Goal: Task Accomplishment & Management: Use online tool/utility

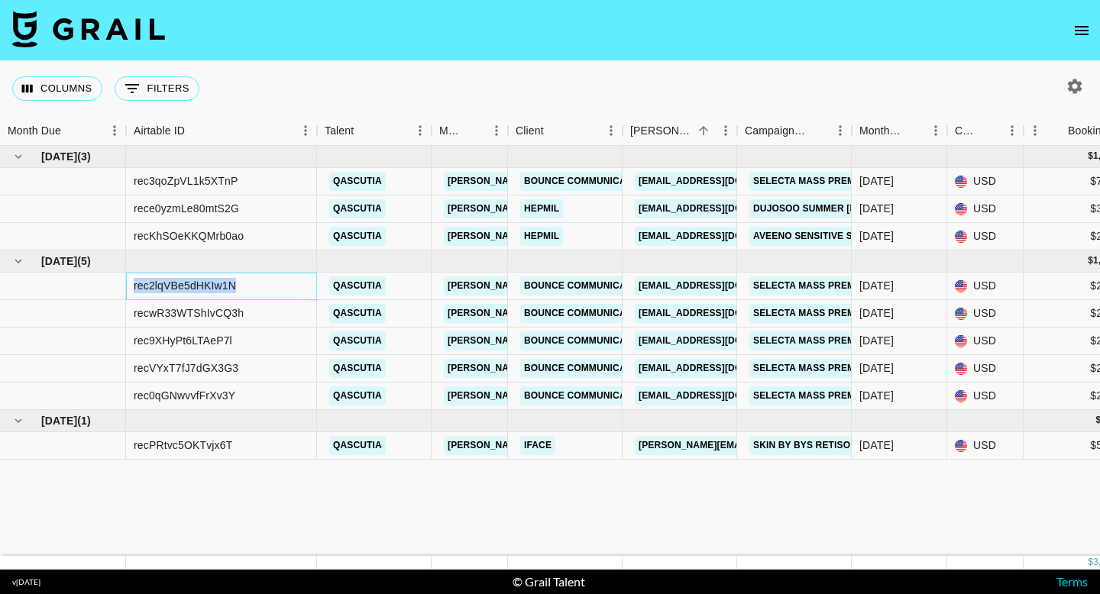
drag, startPoint x: 241, startPoint y: 287, endPoint x: 135, endPoint y: 291, distance: 105.5
click at [135, 291] on div "rec2lqVBe5dHKIw1N" at bounding box center [221, 287] width 191 height 28
copy div "rec2lqVBe5dHKIw1N"
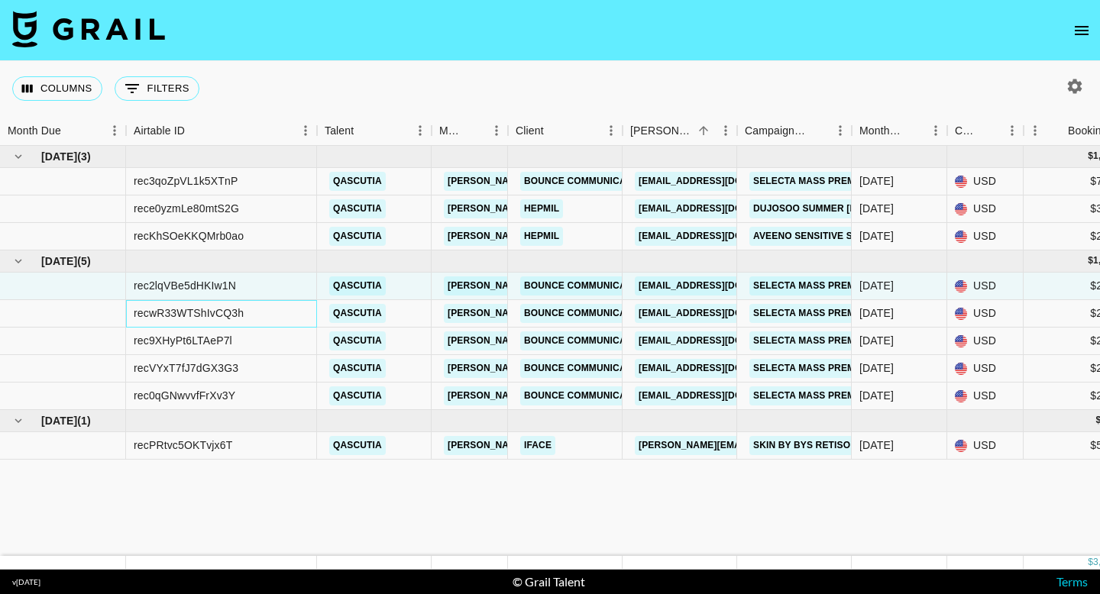
click at [280, 303] on div "recwR33WTShIvCQ3h" at bounding box center [221, 314] width 191 height 28
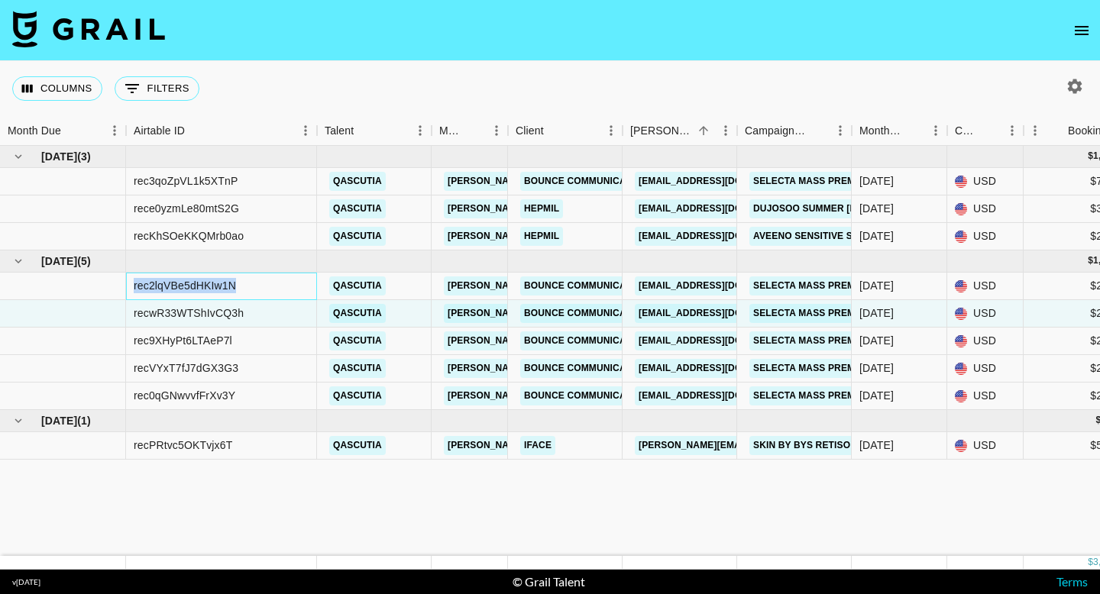
drag, startPoint x: 255, startPoint y: 287, endPoint x: 132, endPoint y: 283, distance: 123.1
click at [132, 283] on div "rec2lqVBe5dHKIw1N" at bounding box center [221, 287] width 191 height 28
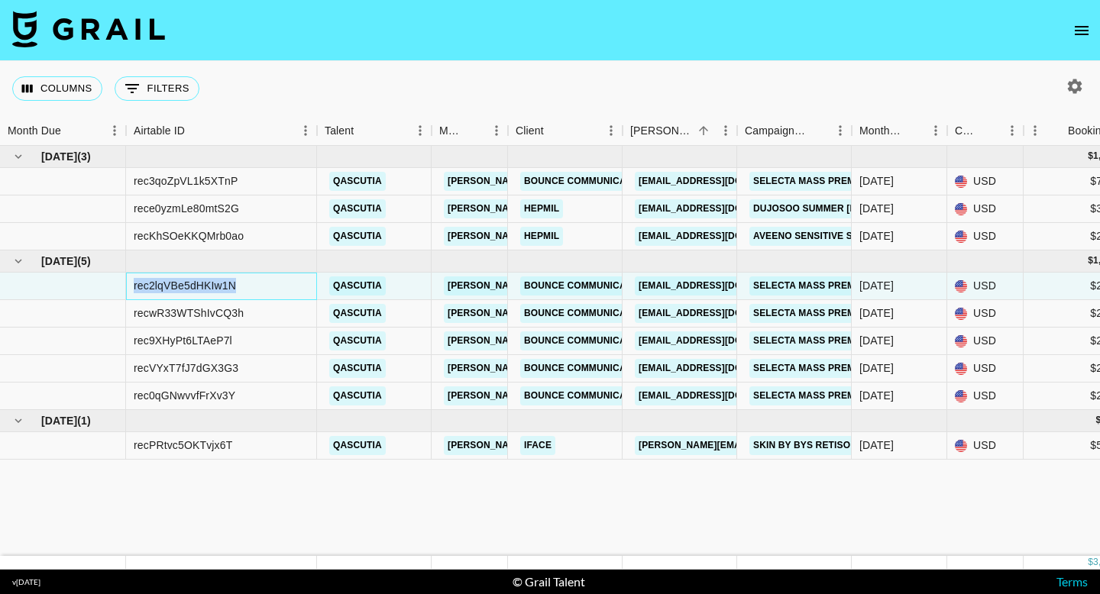
copy div "rec2lqVBe5dHKIw1N"
click at [312, 225] on div "recKhSOeKKQMrb0ao" at bounding box center [221, 237] width 191 height 28
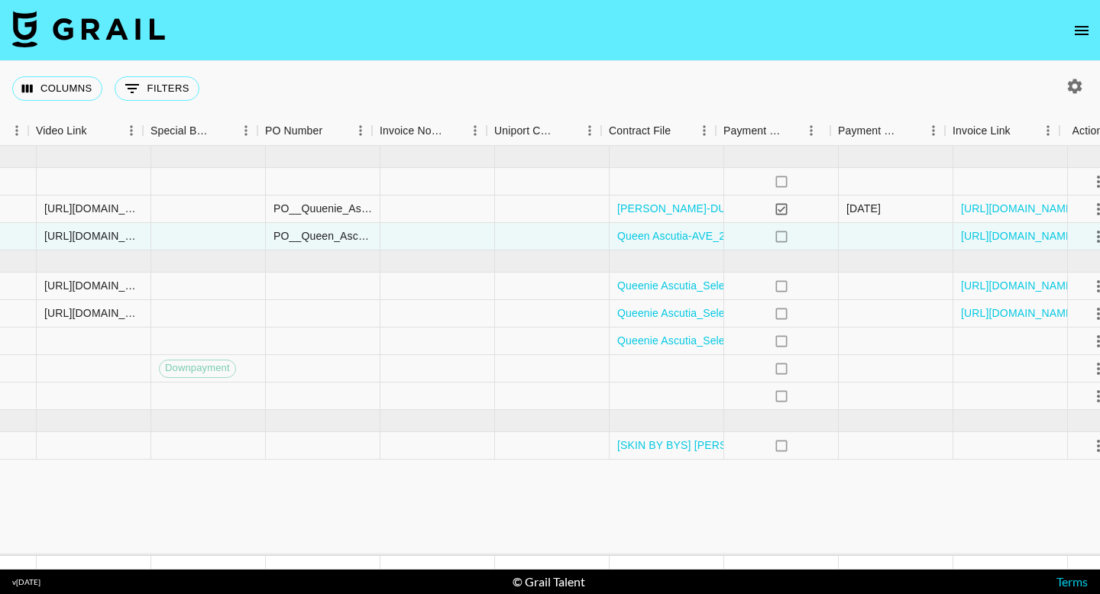
scroll to position [0, 1416]
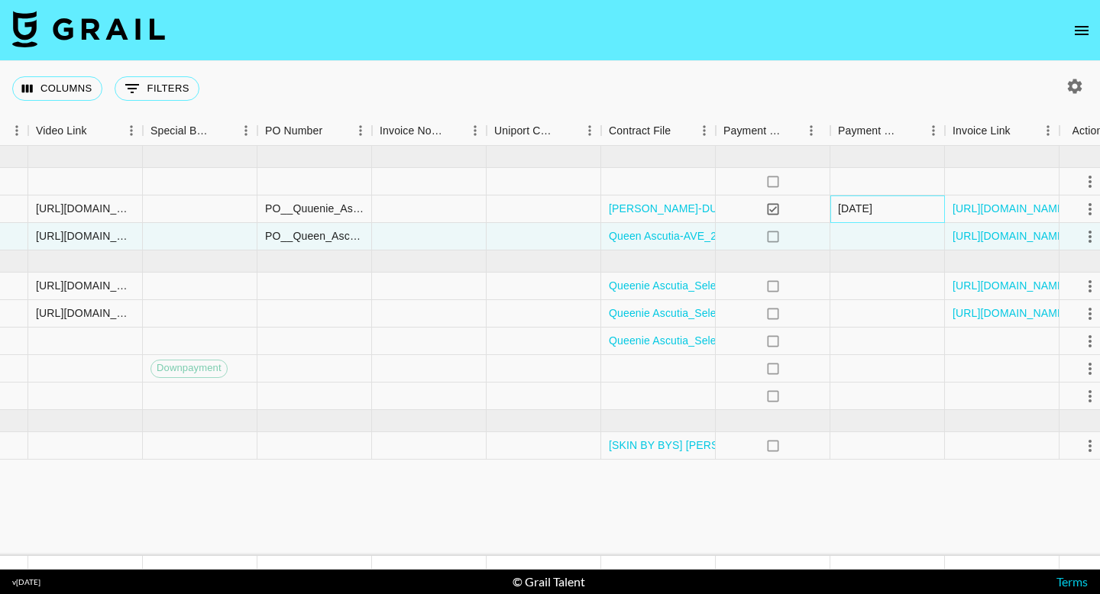
click at [902, 204] on div "[DATE]" at bounding box center [888, 210] width 115 height 28
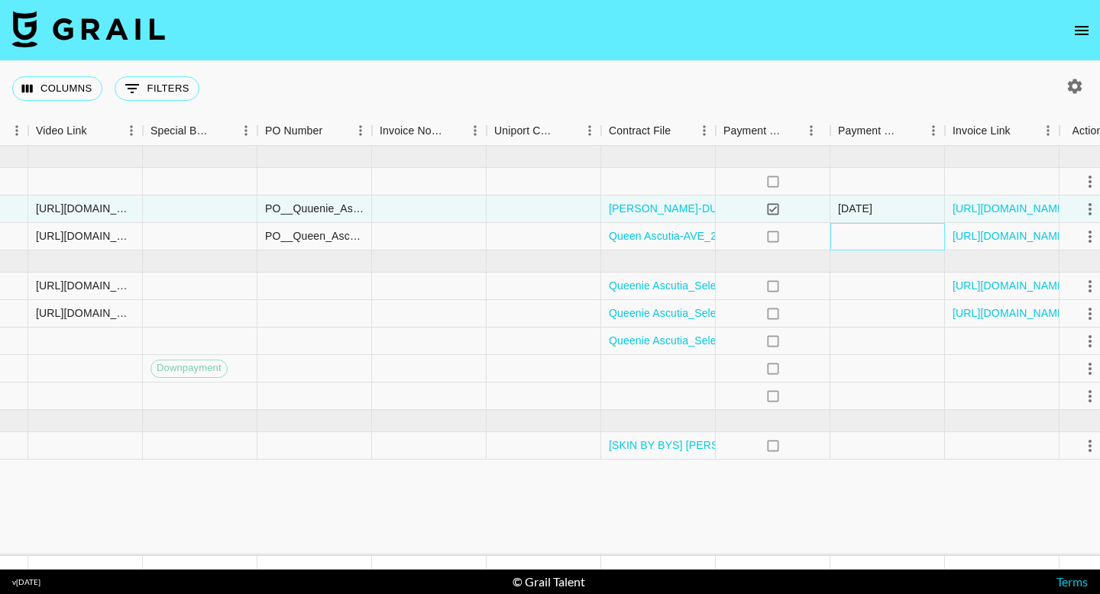
click at [908, 245] on div at bounding box center [888, 237] width 115 height 28
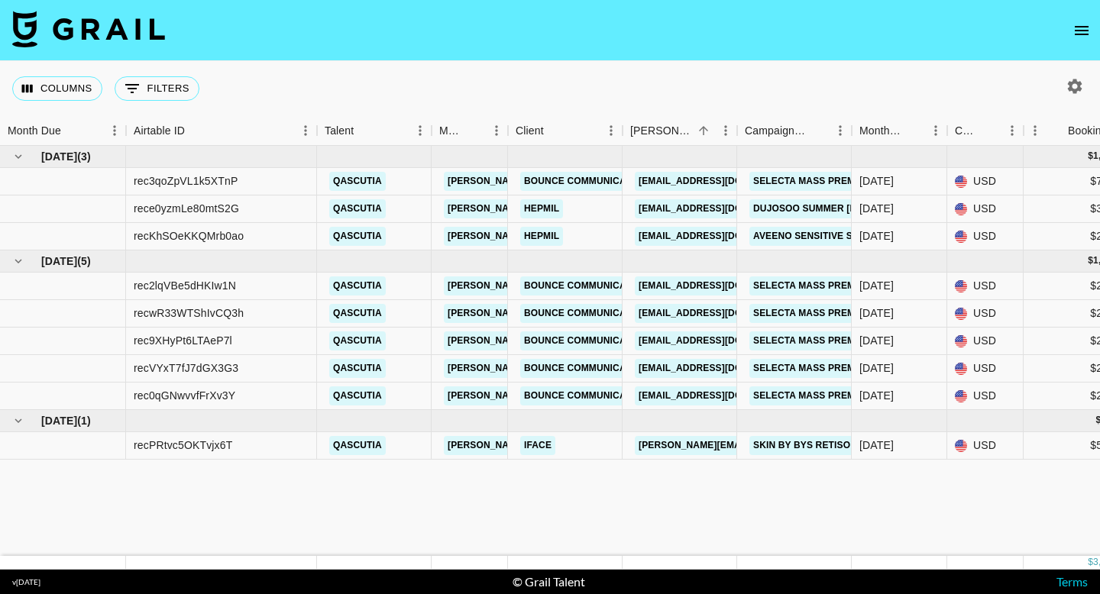
click at [1090, 26] on icon "open drawer" at bounding box center [1082, 30] width 18 height 18
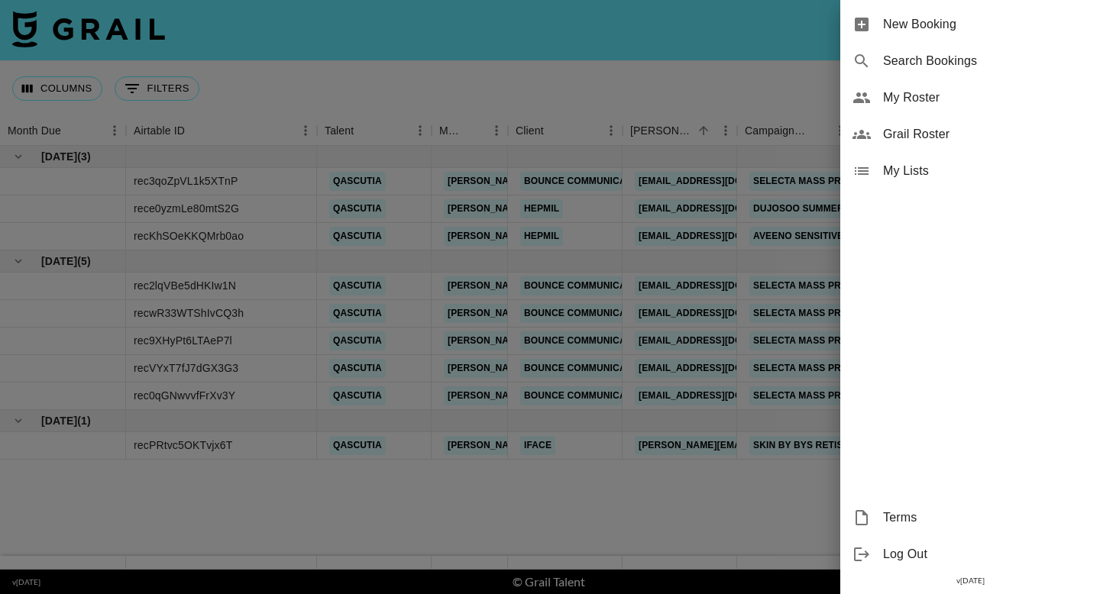
click at [953, 93] on span "My Roster" at bounding box center [985, 98] width 205 height 18
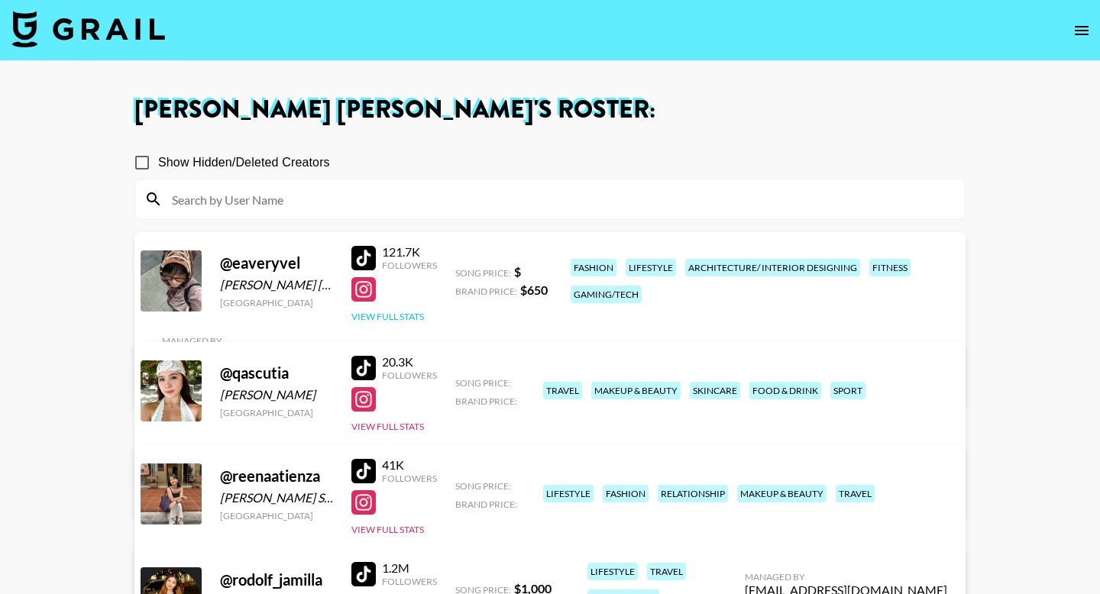
click at [387, 320] on button "View Full Stats" at bounding box center [387, 316] width 73 height 11
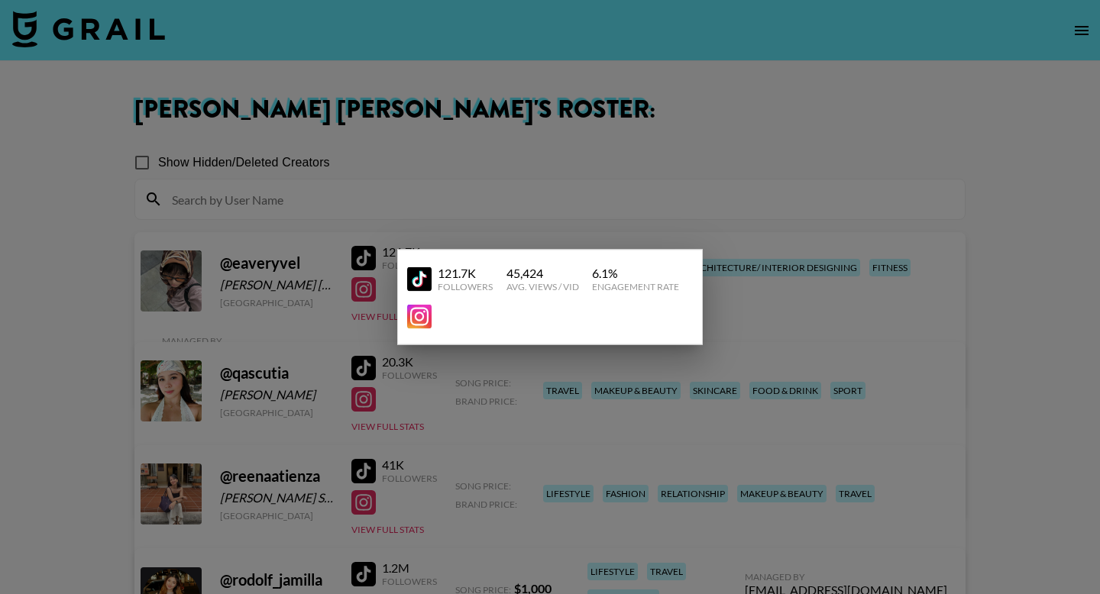
click at [581, 111] on div at bounding box center [550, 297] width 1100 height 594
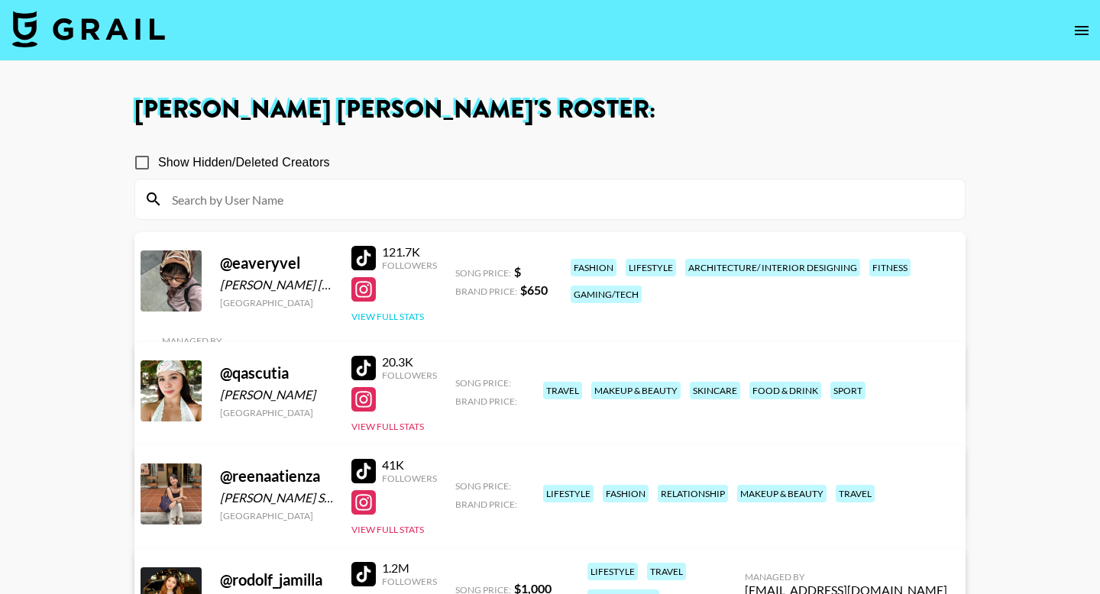
click at [406, 314] on button "View Full Stats" at bounding box center [387, 316] width 73 height 11
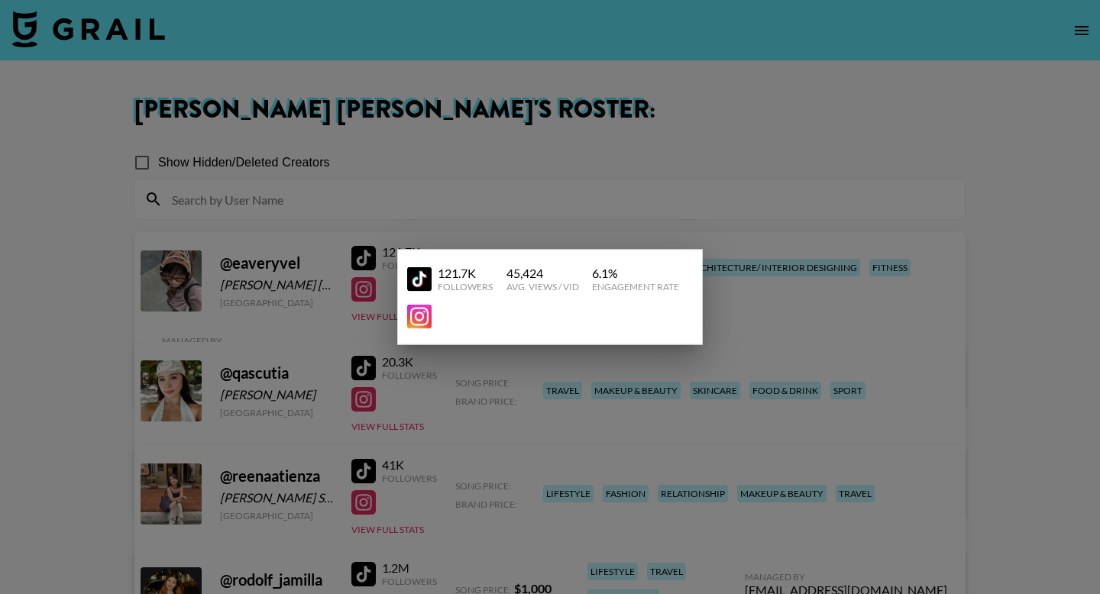
click at [536, 397] on div at bounding box center [550, 297] width 1100 height 594
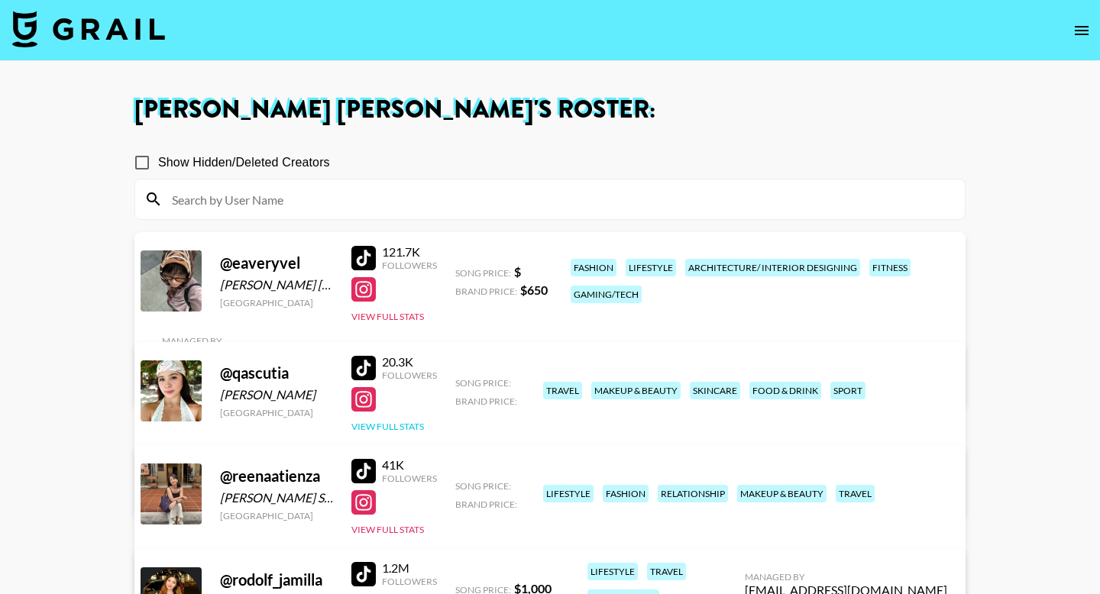
click at [415, 426] on button "View Full Stats" at bounding box center [387, 426] width 73 height 11
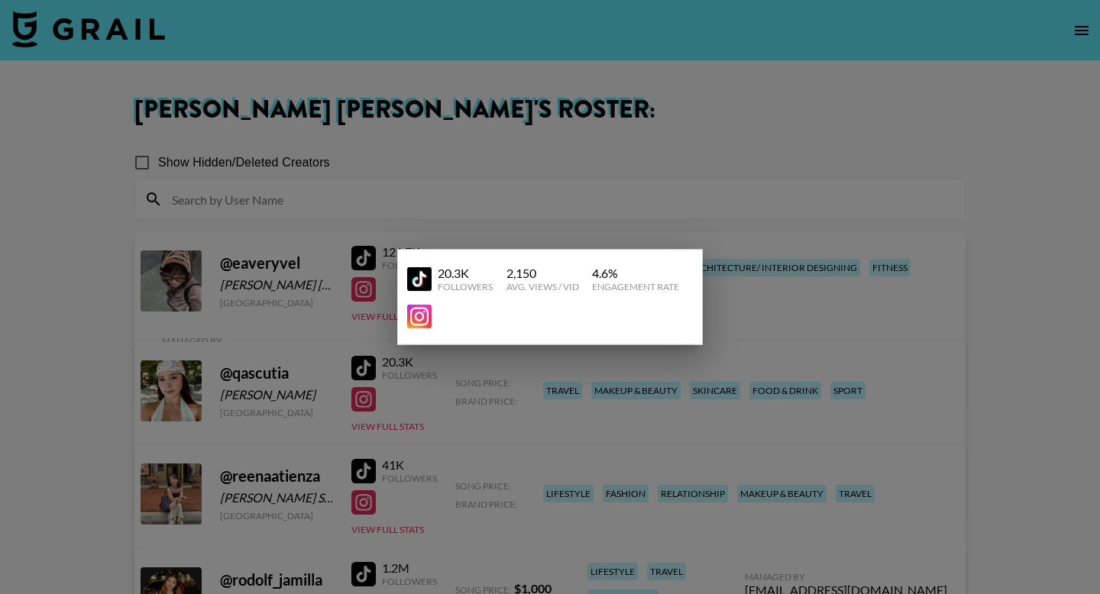
click at [513, 437] on div at bounding box center [550, 297] width 1100 height 594
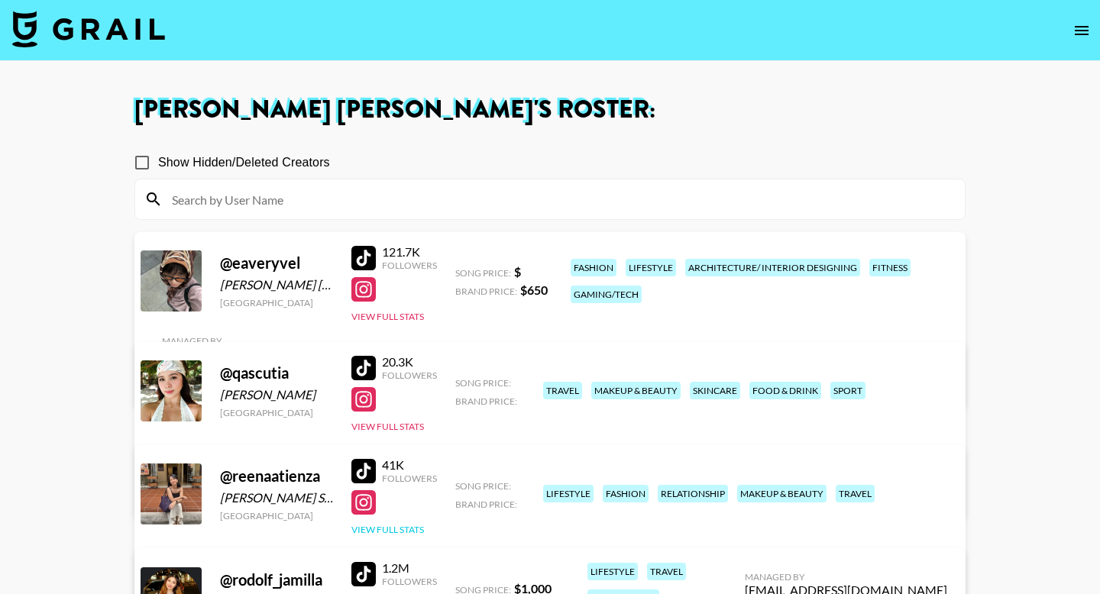
click at [385, 526] on button "View Full Stats" at bounding box center [387, 529] width 73 height 11
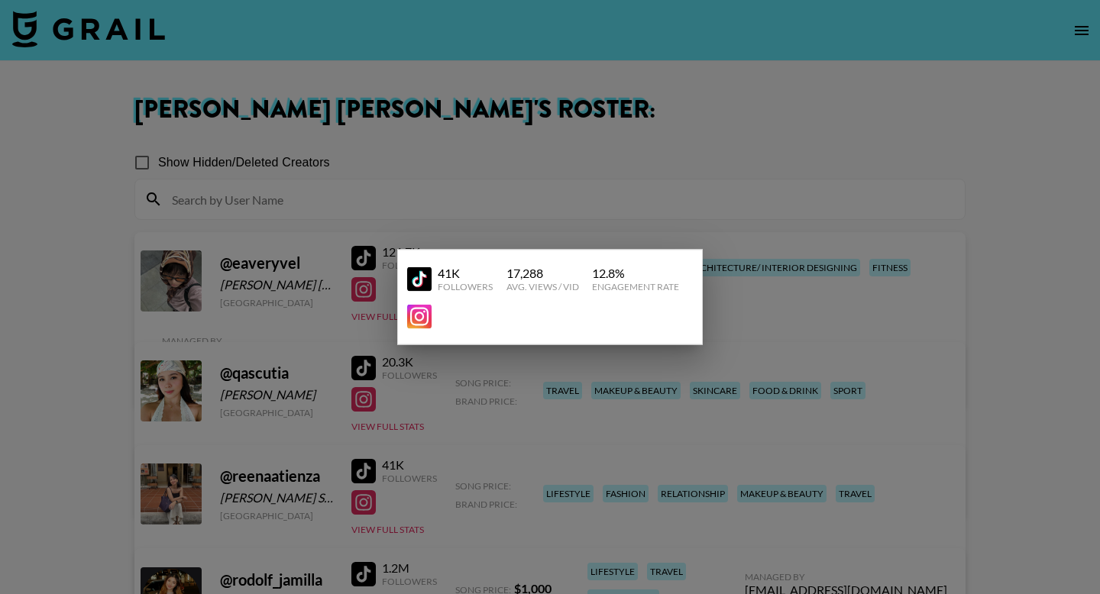
click at [591, 390] on div at bounding box center [550, 297] width 1100 height 594
